Goal: Transaction & Acquisition: Purchase product/service

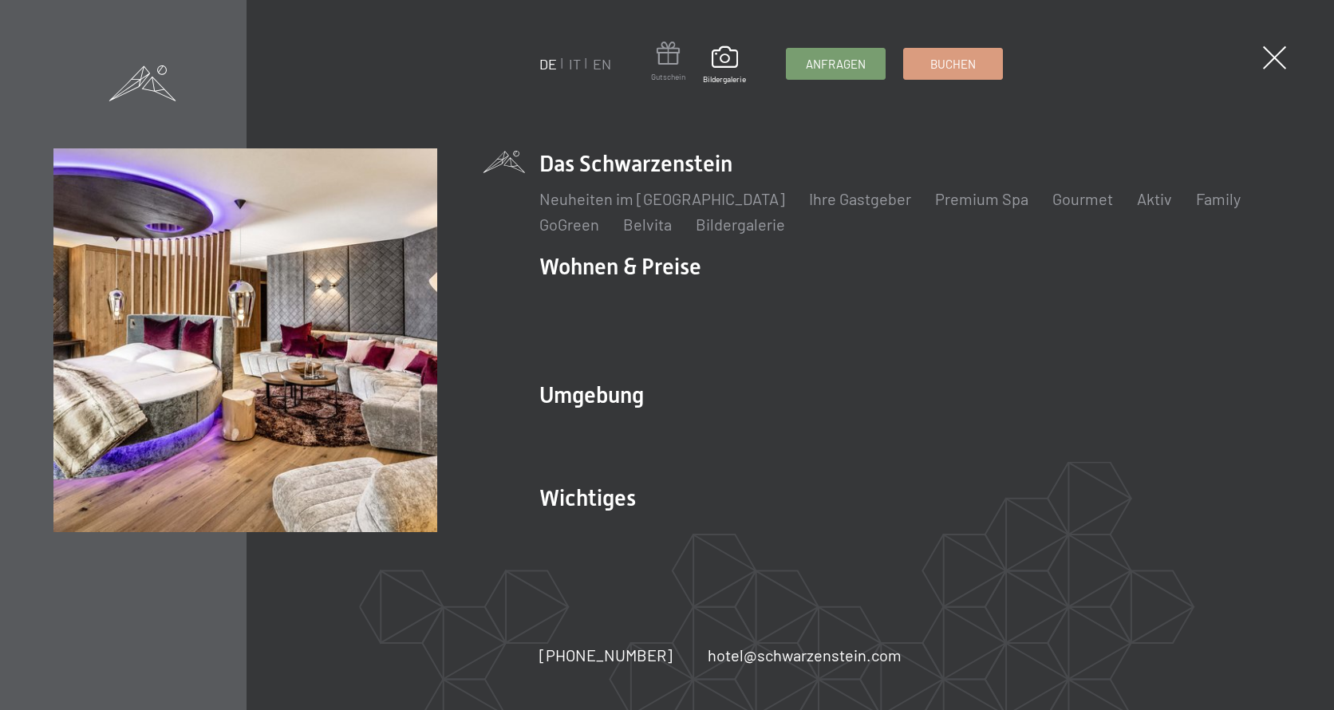
click at [668, 63] on span at bounding box center [668, 56] width 34 height 30
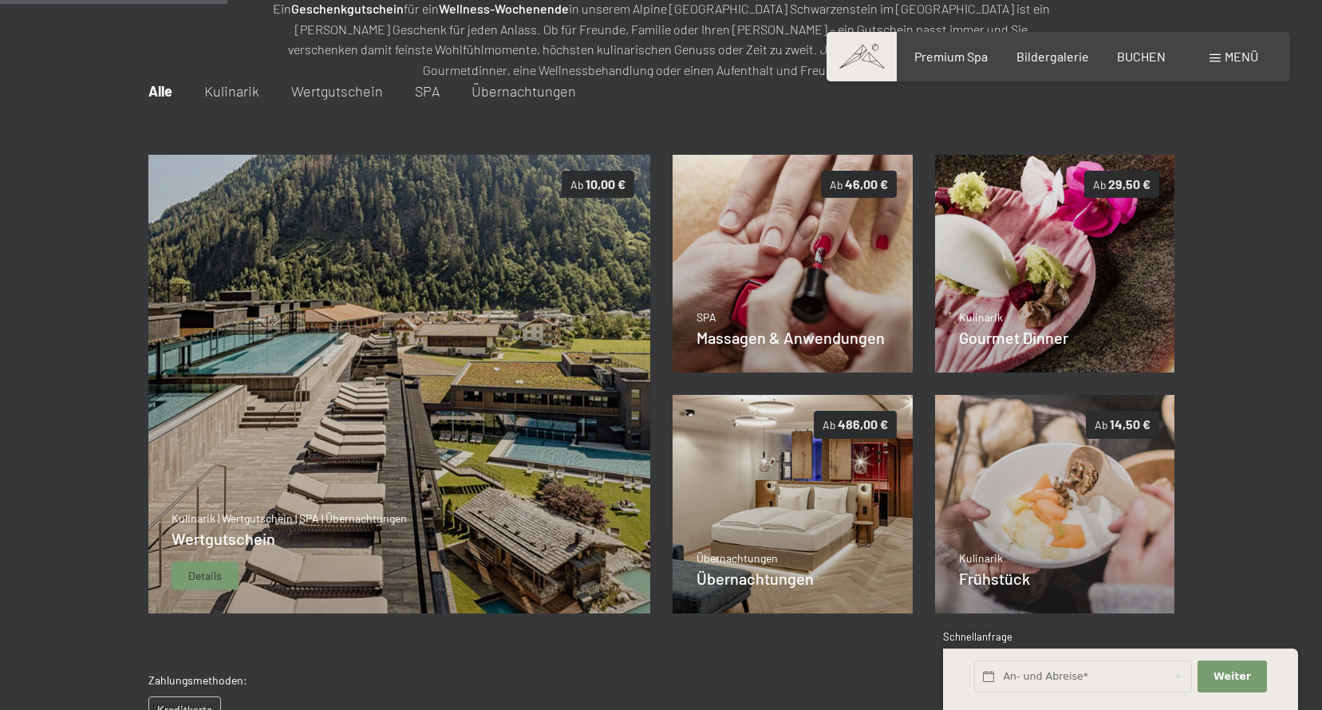
click at [464, 337] on img at bounding box center [399, 384] width 503 height 459
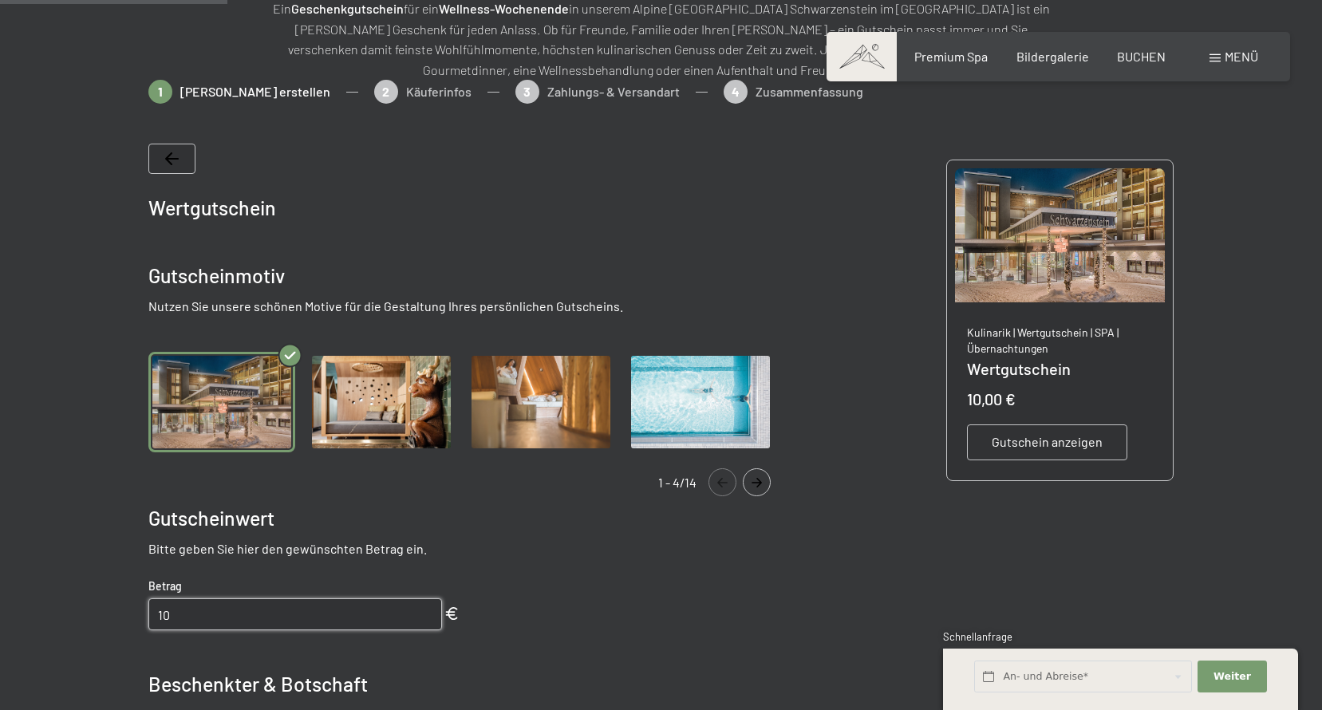
click at [255, 615] on input "10" at bounding box center [295, 614] width 294 height 32
type input "100"
click at [618, 578] on div "Wertgutschein Gutscheinmotiv Nutzen Sie unsere schönen Motive für die Gestaltun…" at bounding box center [467, 610] width 638 height 932
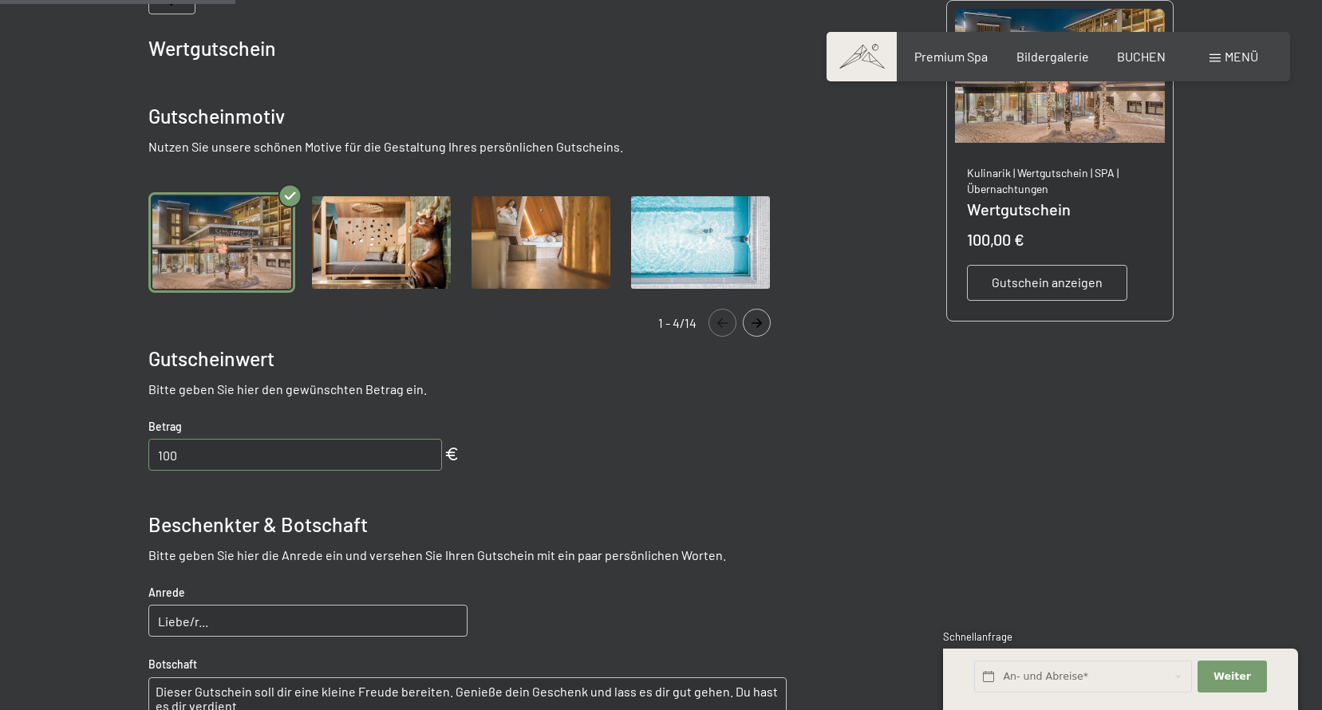
scroll to position [550, 0]
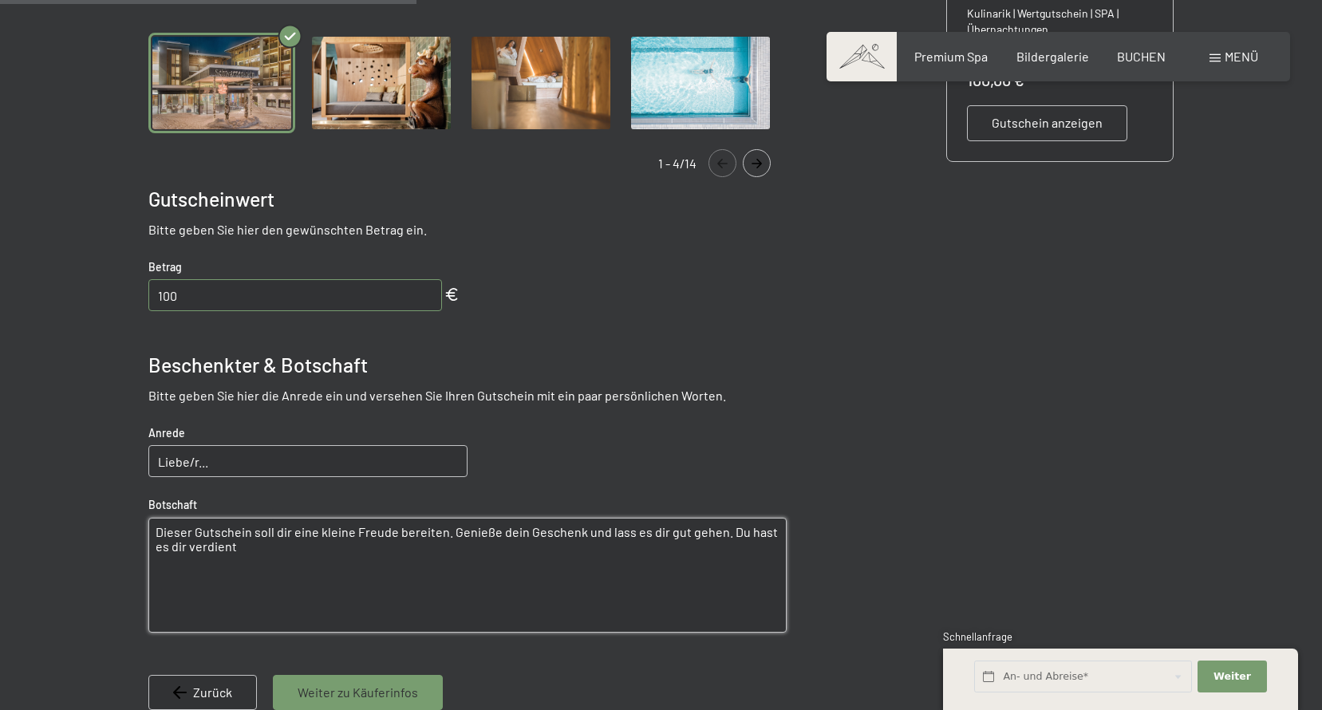
click at [227, 562] on textarea "Dieser Gutschein soll dir eine kleine Freude bereiten. Genieße dein Geschenk un…" at bounding box center [467, 575] width 638 height 115
drag, startPoint x: 219, startPoint y: 450, endPoint x: -58, endPoint y: 456, distance: 276.9
click at [0, 456] on html "Buchen Anfragen Premium Spa Bildergalerie BUCHEN Menü DE IT EN Gutschein Bilder…" at bounding box center [661, 680] width 1322 height 2460
drag, startPoint x: 261, startPoint y: 542, endPoint x: 48, endPoint y: 501, distance: 216.8
click at [48, 501] on div at bounding box center [661, 292] width 1322 height 1063
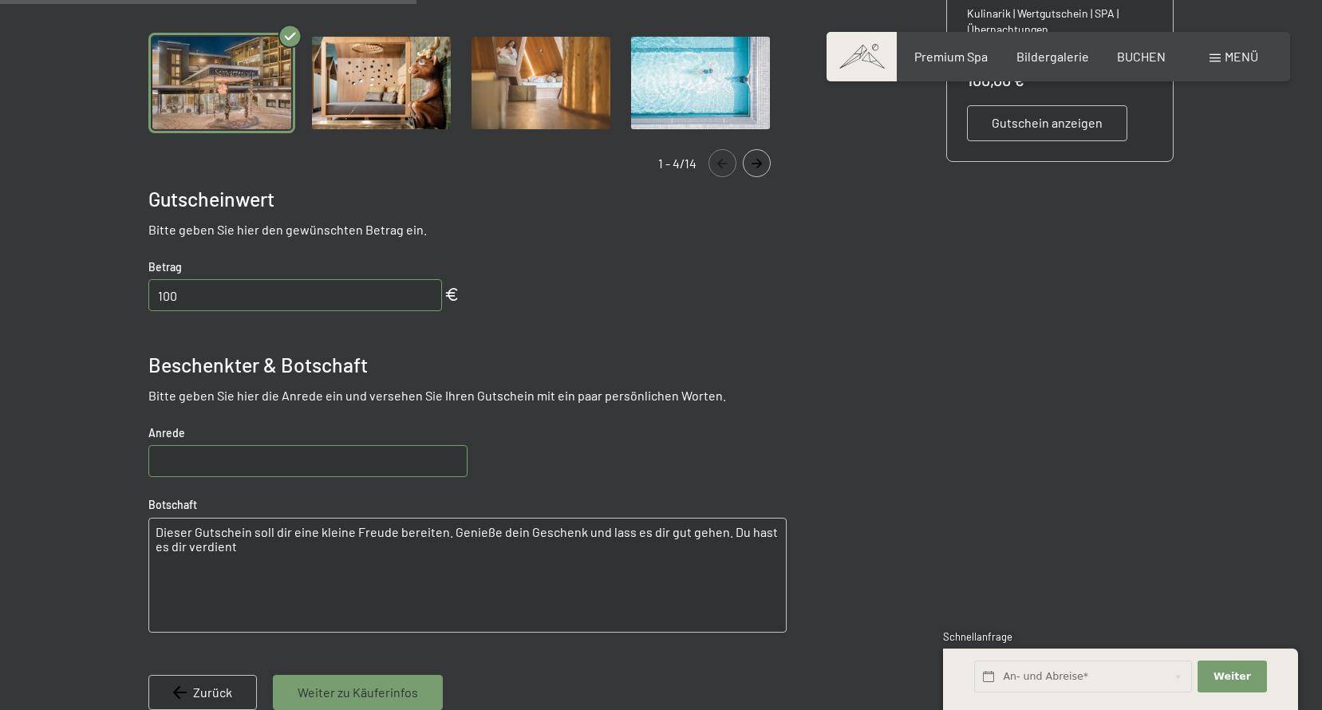
drag, startPoint x: 762, startPoint y: 458, endPoint x: 772, endPoint y: 424, distance: 35.1
click at [762, 455] on div "Wertgutschein Gutscheinmotiv Nutzen Sie unsere schönen Motive für die Gestaltun…" at bounding box center [467, 291] width 638 height 932
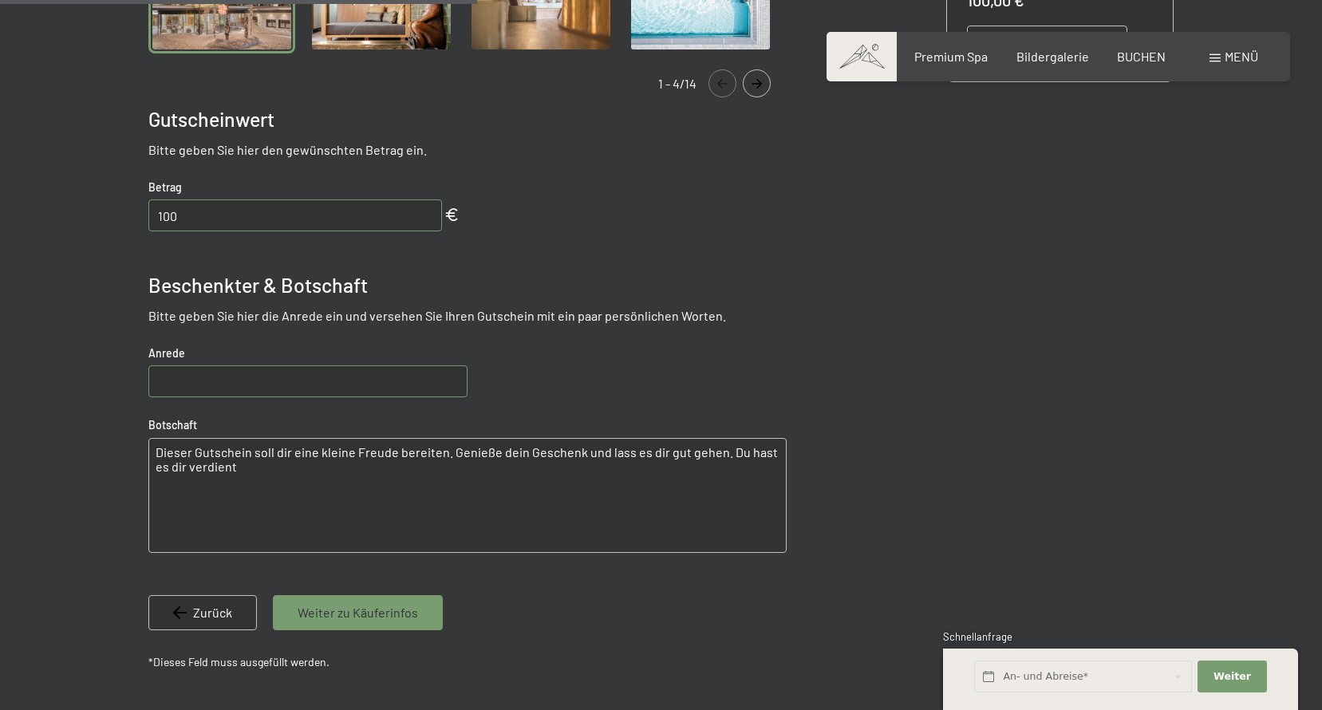
scroll to position [710, 0]
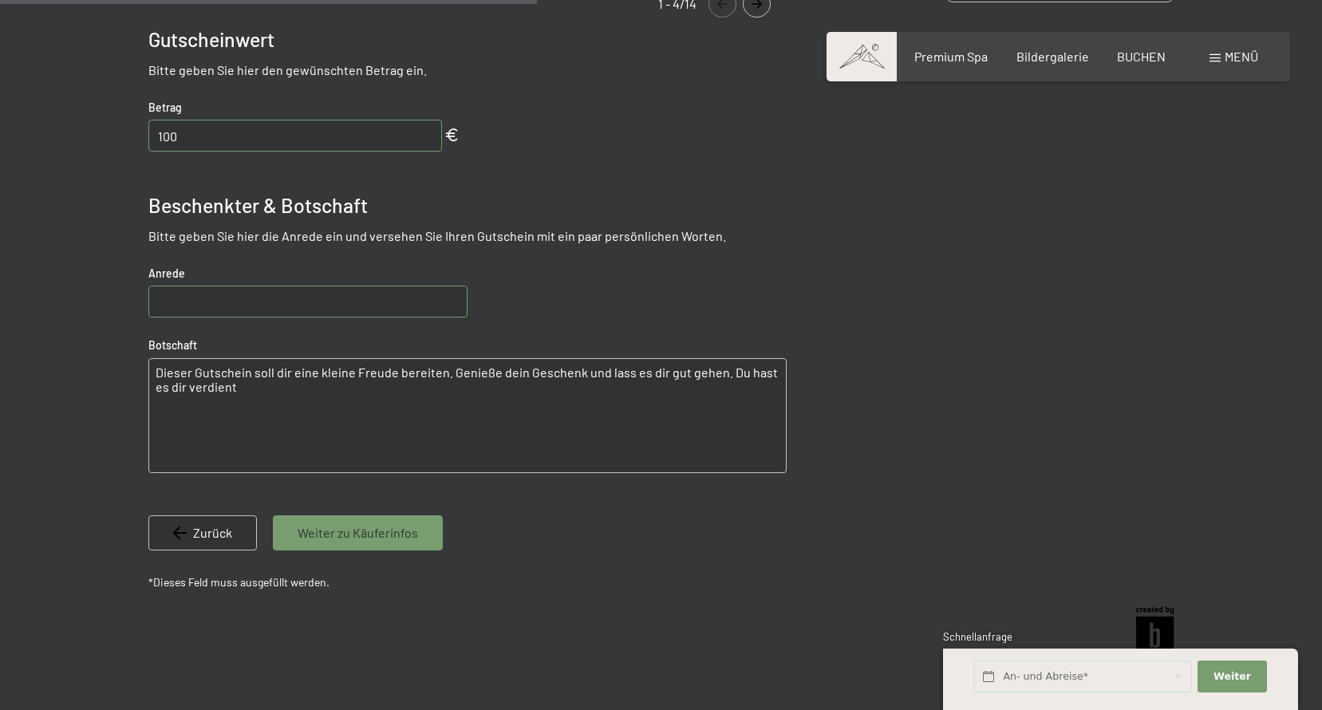
click at [364, 529] on span "Weiter zu Käuferinfos" at bounding box center [358, 533] width 120 height 18
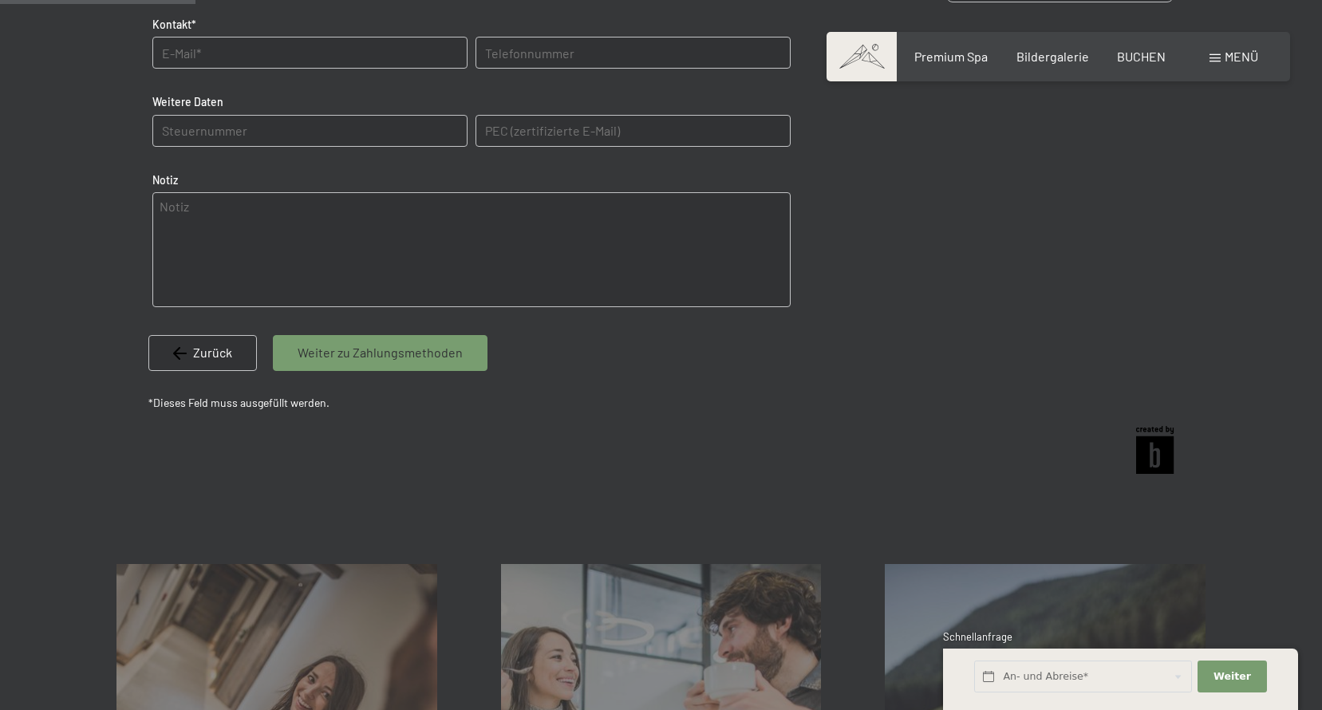
scroll to position [231, 0]
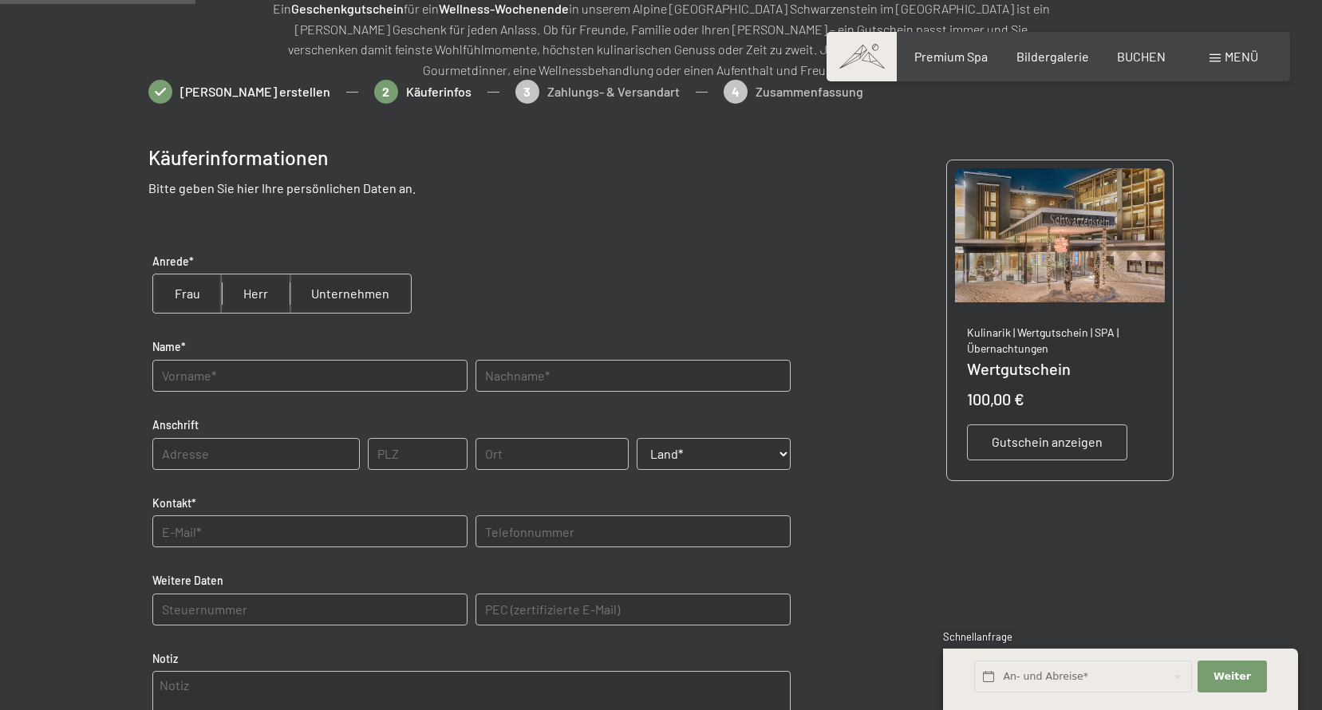
click at [242, 295] on input "radio" at bounding box center [256, 293] width 68 height 38
radio input "true"
click at [229, 374] on input "text" at bounding box center [309, 376] width 315 height 32
type input "Christoph"
type input "Fankhauser"
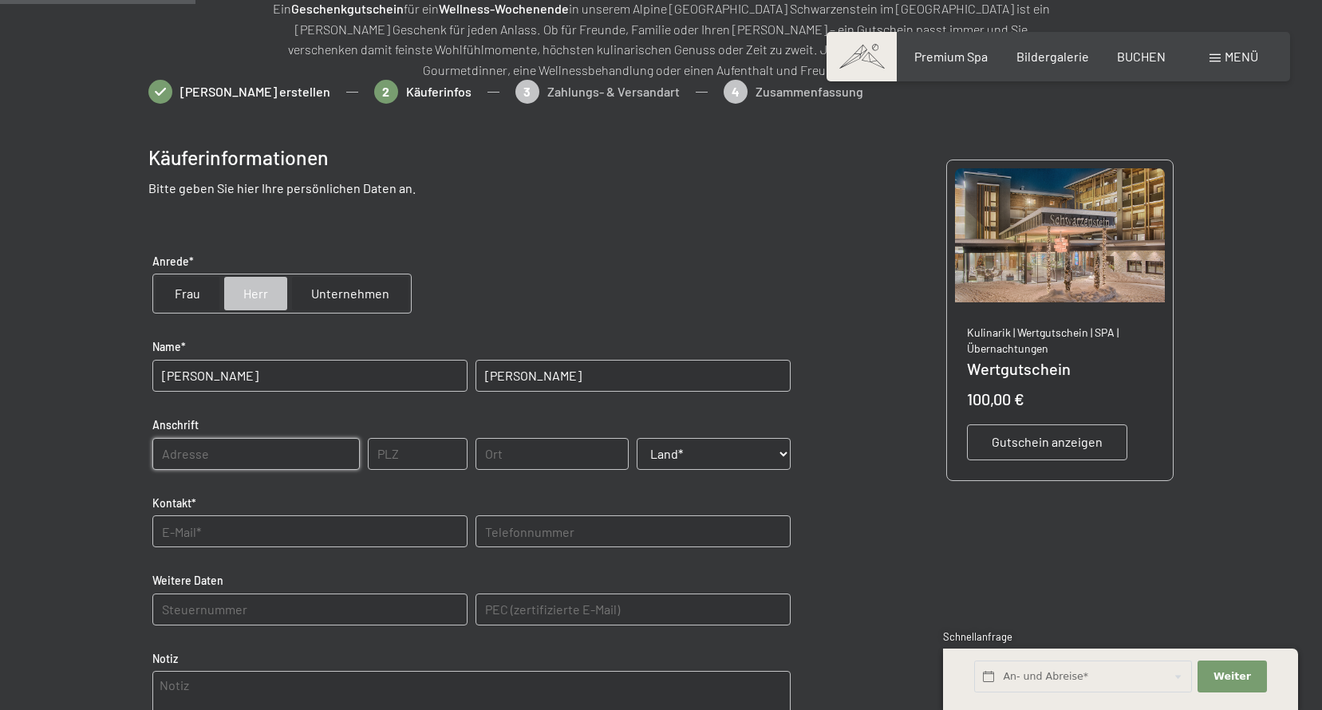
type input "Zellbergeben 78"
type input "6277"
type input "Zellberg"
select select "AUT"
type input "fankhauserch14@hotmail.com"
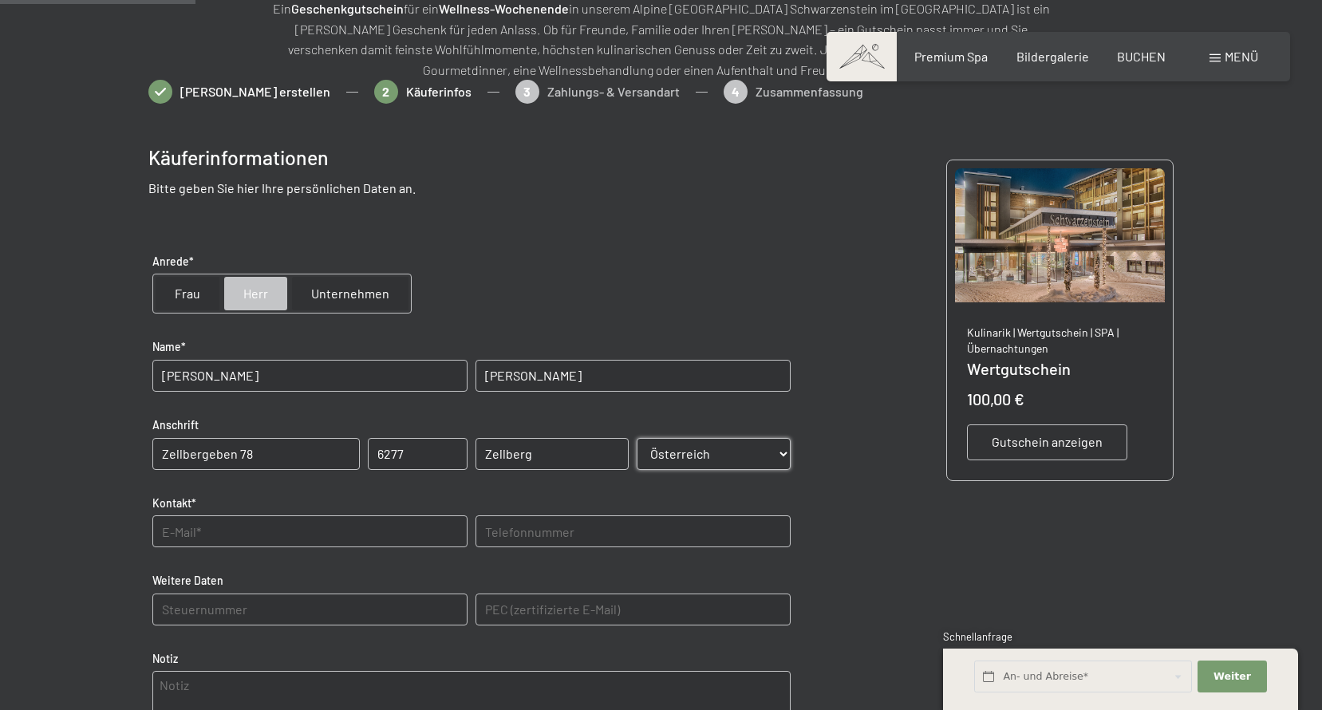
type input "06601845538"
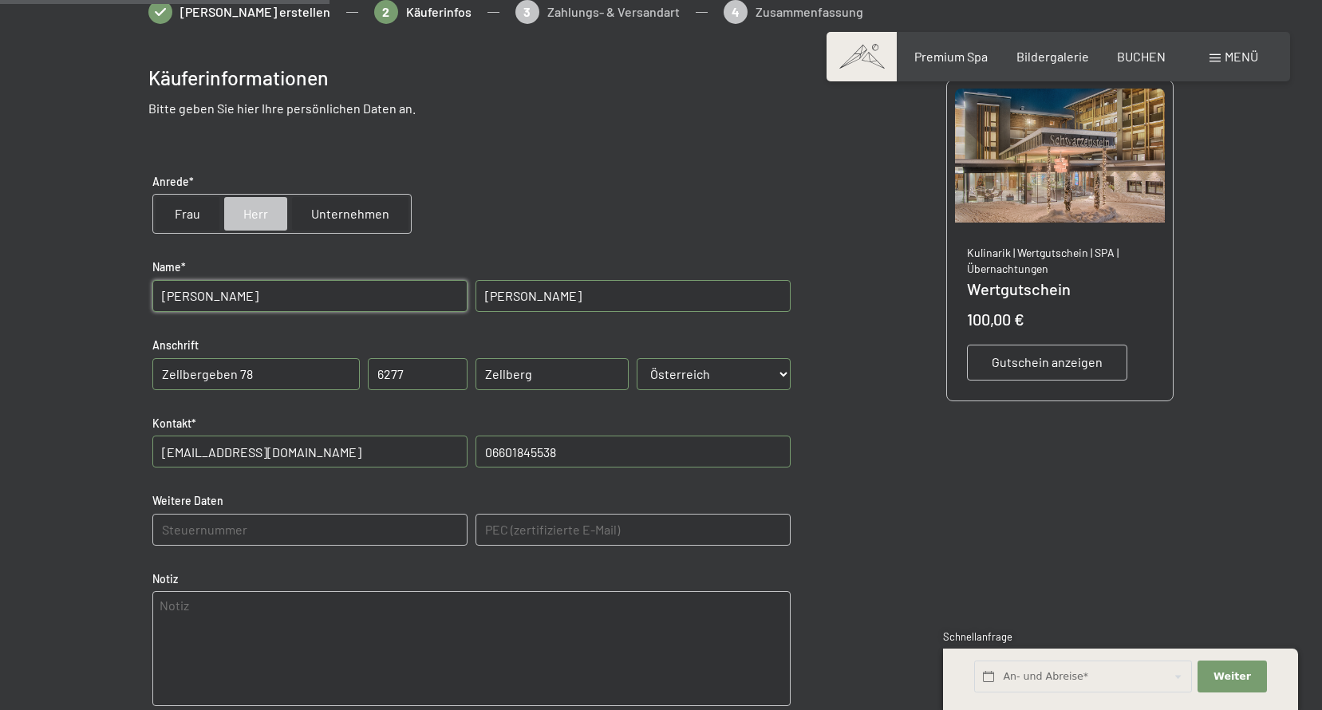
scroll to position [391, 0]
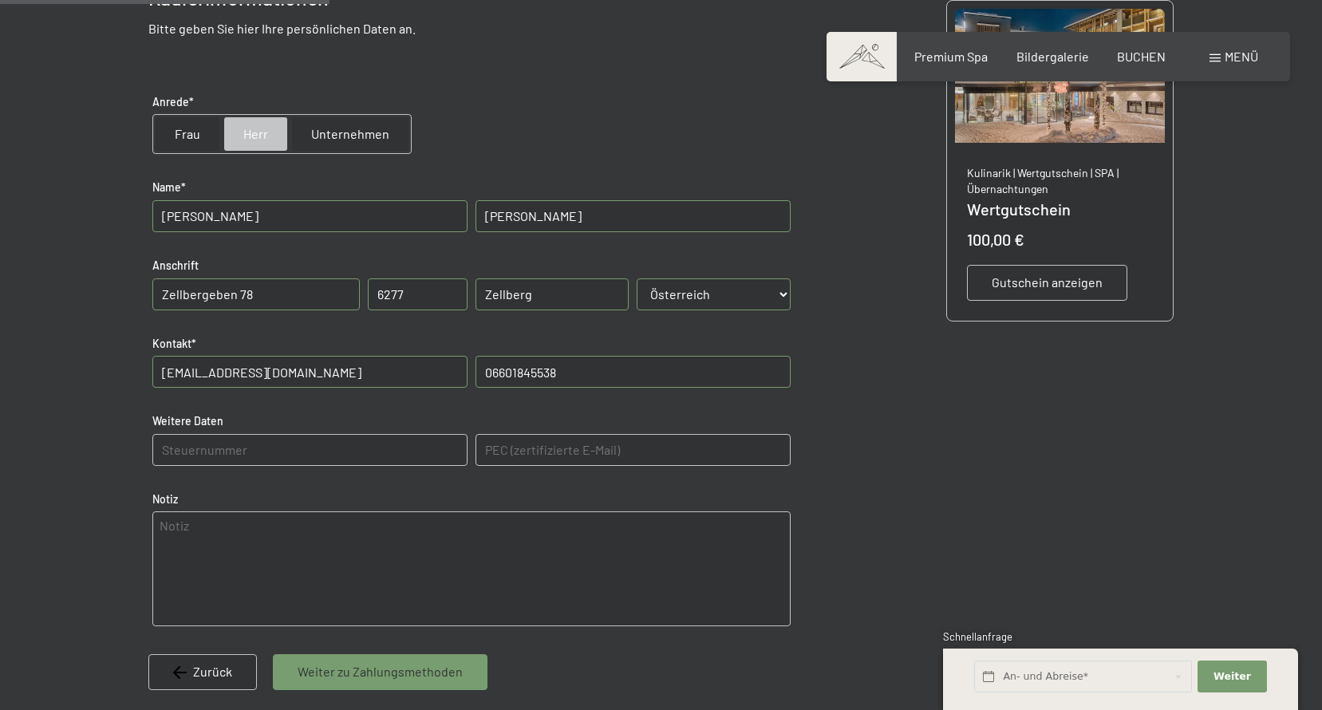
click at [360, 668] on span "Weiter zu Zahlungsmethoden" at bounding box center [380, 672] width 165 height 18
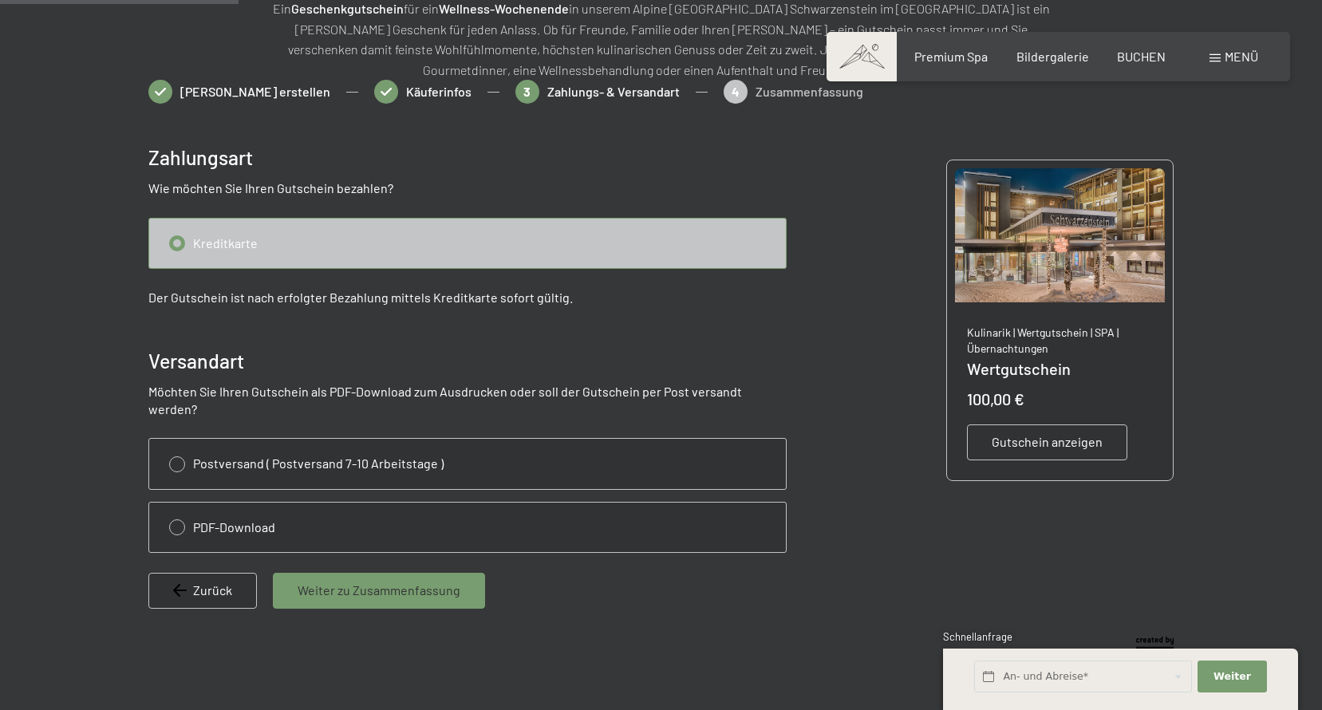
click at [372, 588] on div "Weiter zu Zusammenfassung" at bounding box center [379, 590] width 212 height 35
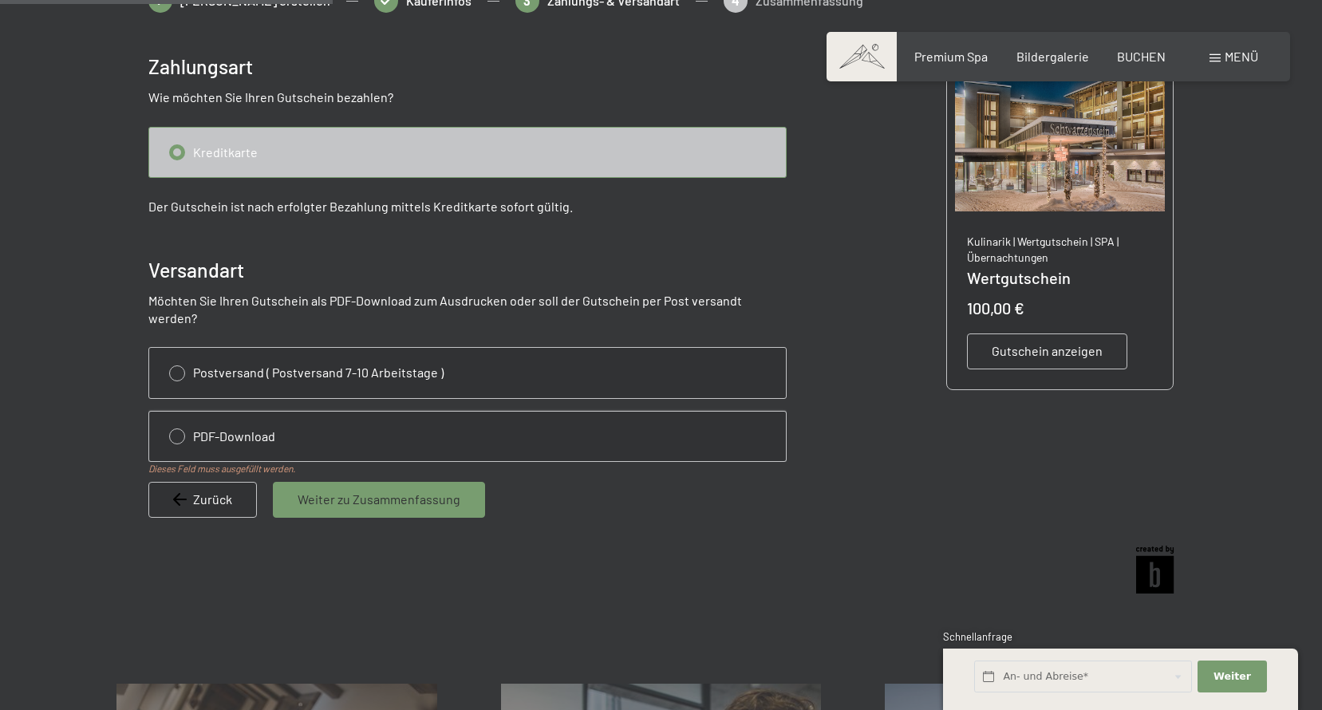
click at [179, 420] on input "radio" at bounding box center [467, 436] width 637 height 49
radio input "true"
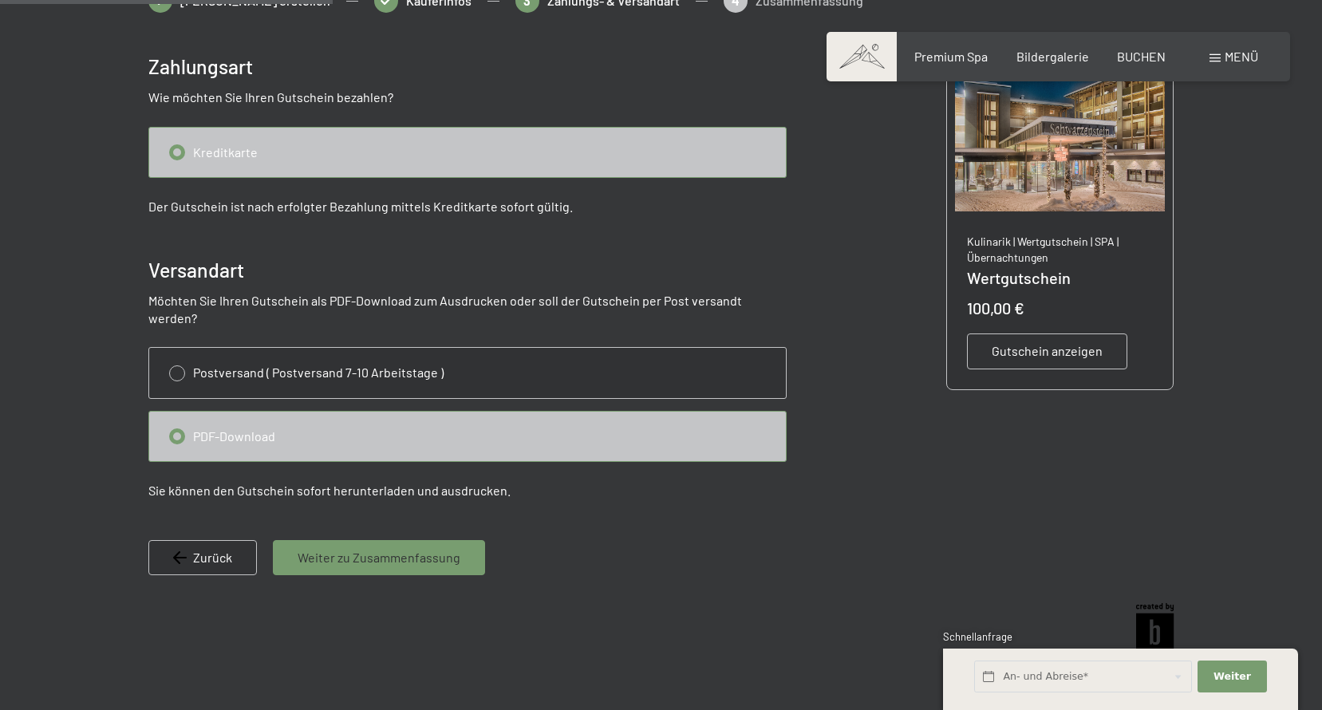
click at [361, 550] on div "Weiter zu Zusammenfassung" at bounding box center [379, 557] width 212 height 35
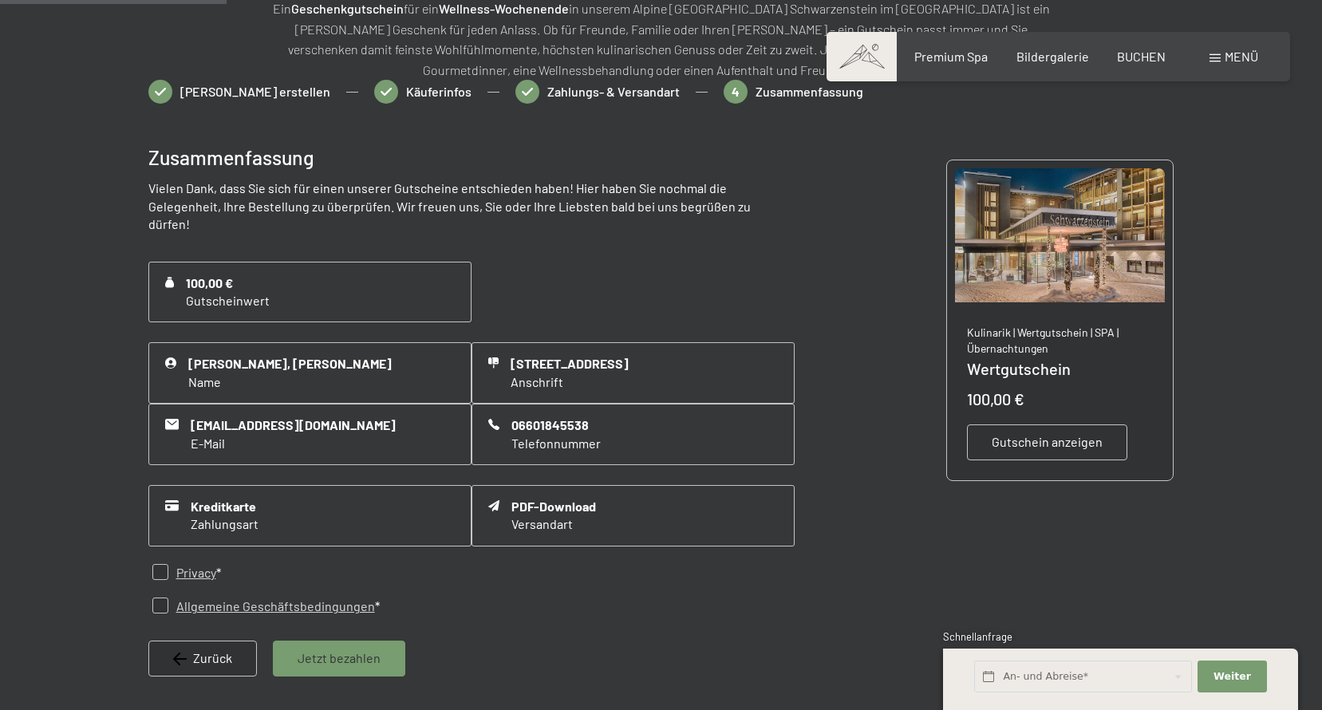
click at [160, 564] on input "checkbox" at bounding box center [160, 572] width 16 height 16
checkbox input "true"
click at [158, 597] on input "checkbox" at bounding box center [160, 605] width 16 height 16
checkbox input "true"
click at [308, 649] on span "Jetzt bezahlen" at bounding box center [339, 658] width 83 height 18
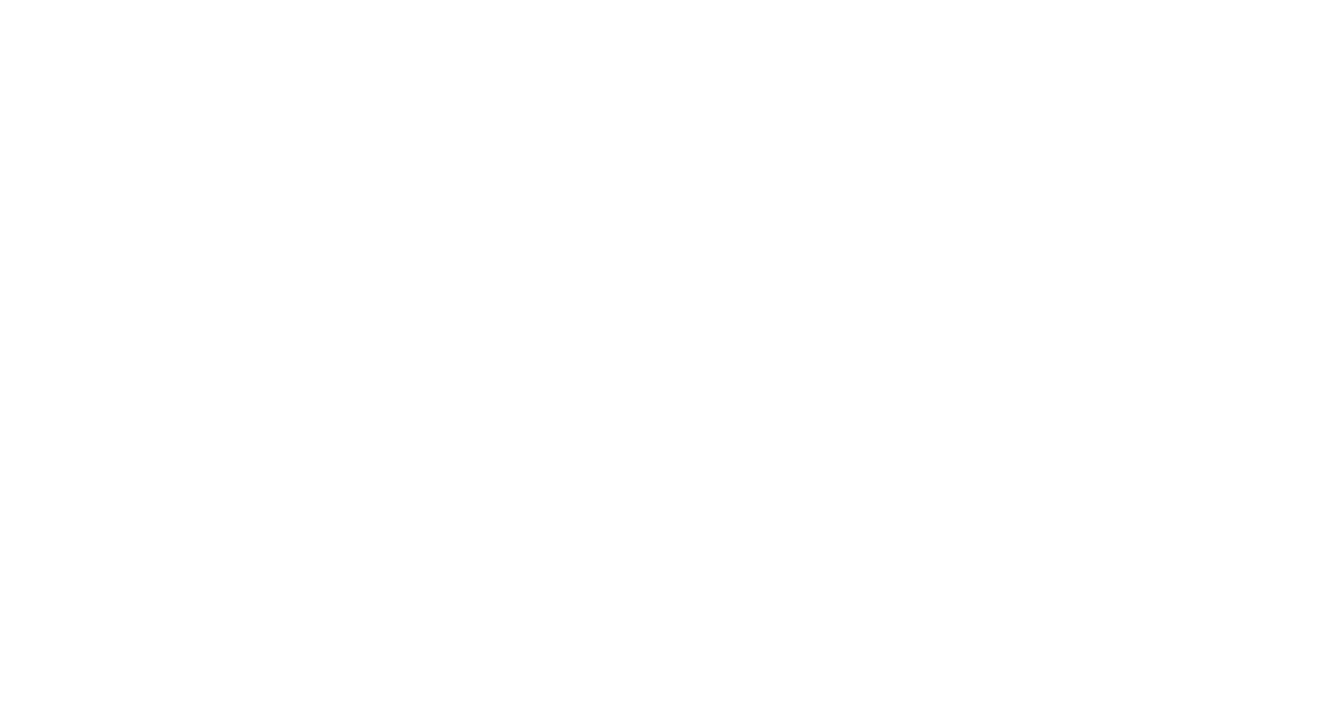
scroll to position [0, 0]
